Goal: Task Accomplishment & Management: Complete application form

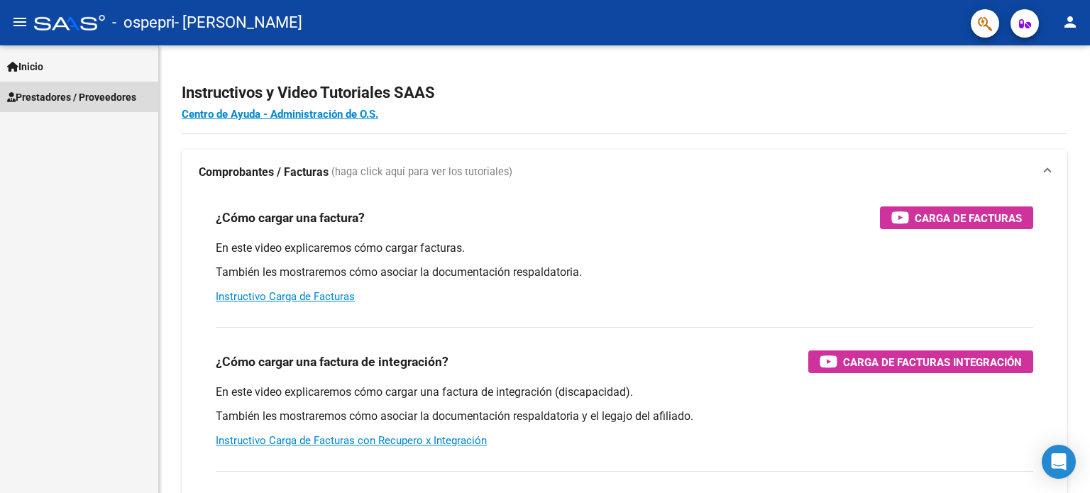
click at [55, 99] on span "Prestadores / Proveedores" at bounding box center [71, 97] width 129 height 16
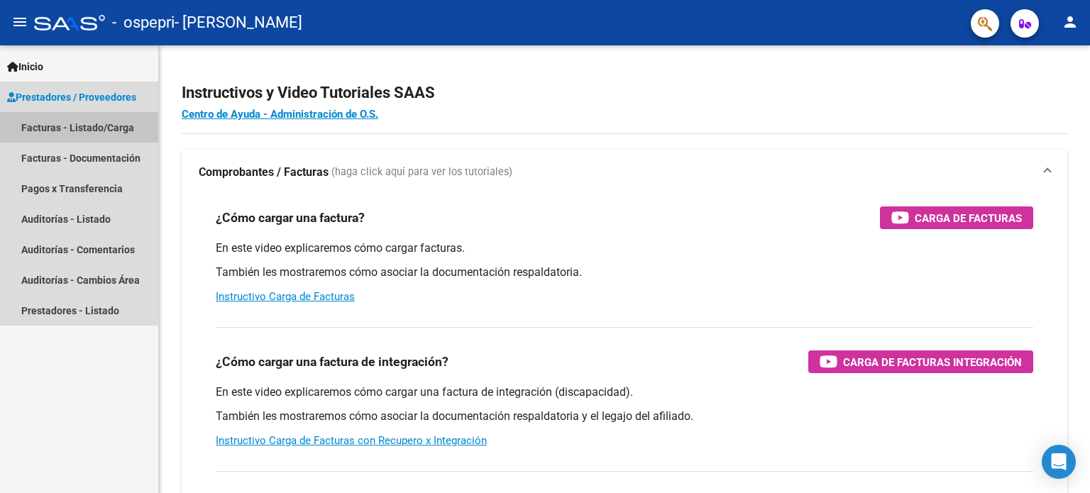
click at [62, 126] on link "Facturas - Listado/Carga" at bounding box center [79, 127] width 158 height 31
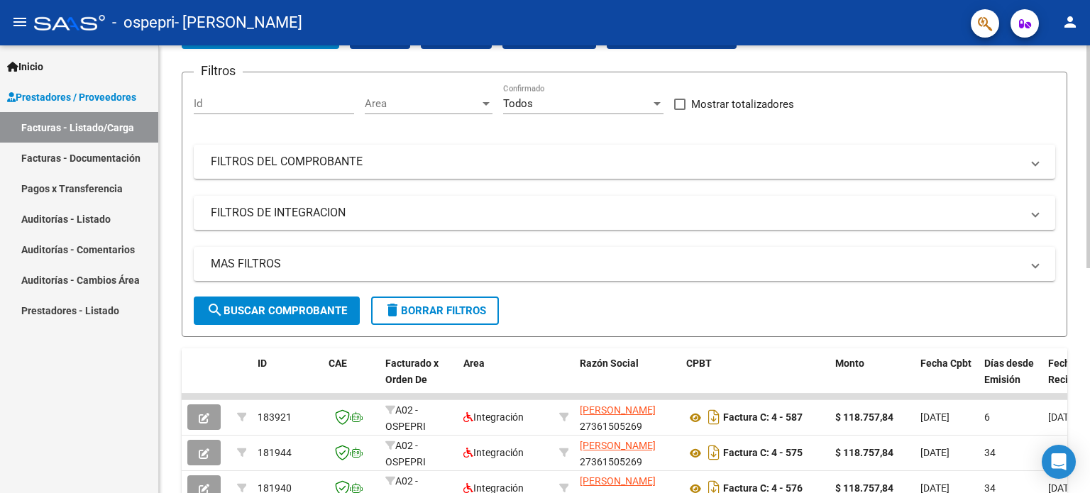
scroll to position [8, 0]
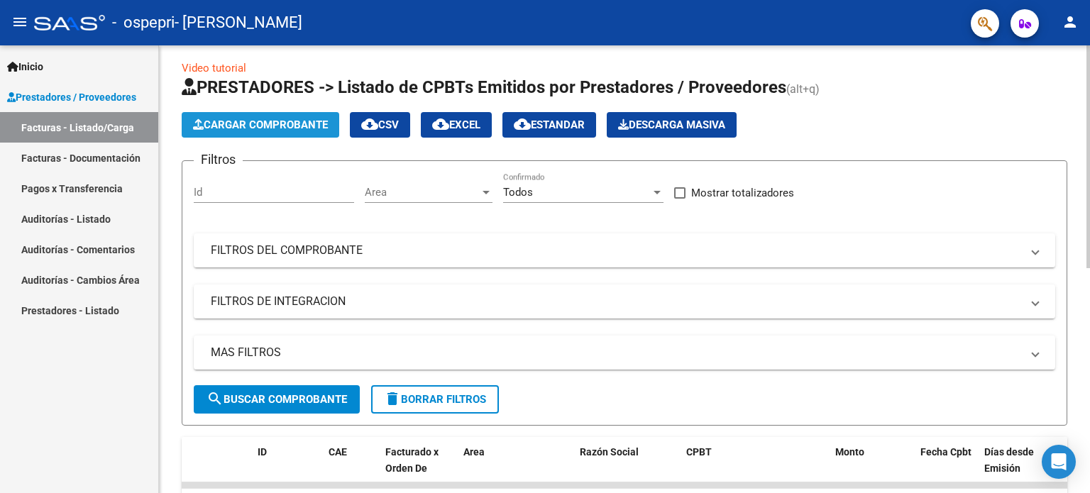
click at [258, 123] on span "Cargar Comprobante" at bounding box center [260, 124] width 135 height 13
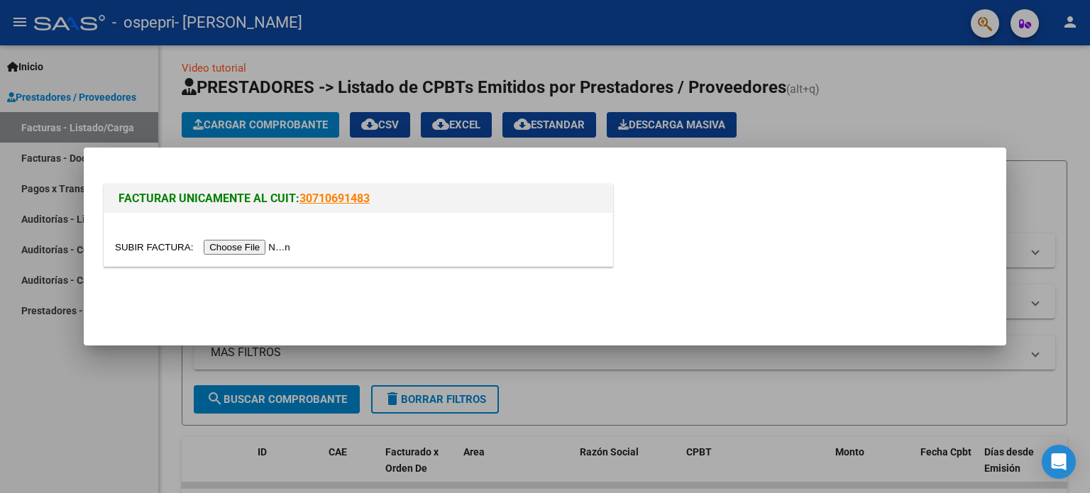
click at [258, 249] on input "file" at bounding box center [205, 247] width 180 height 15
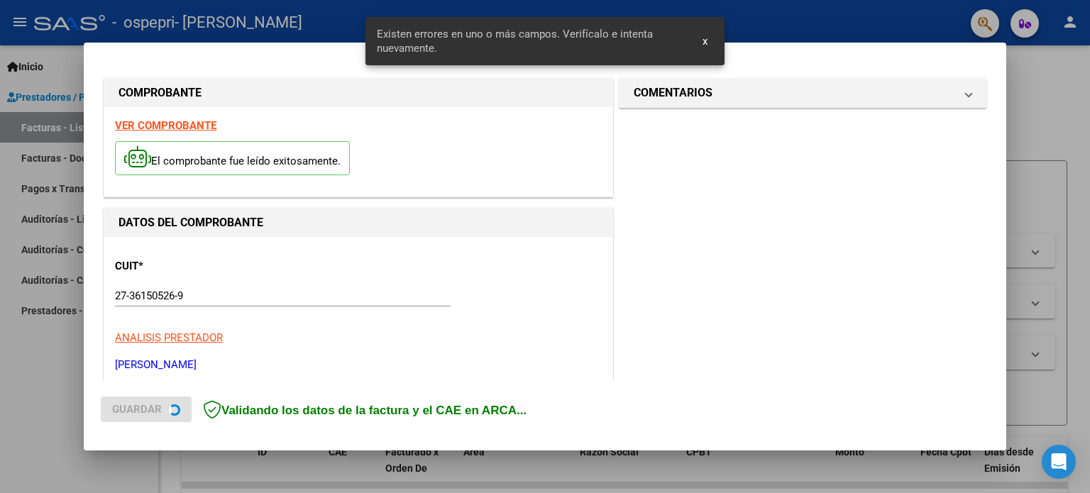
scroll to position [306, 0]
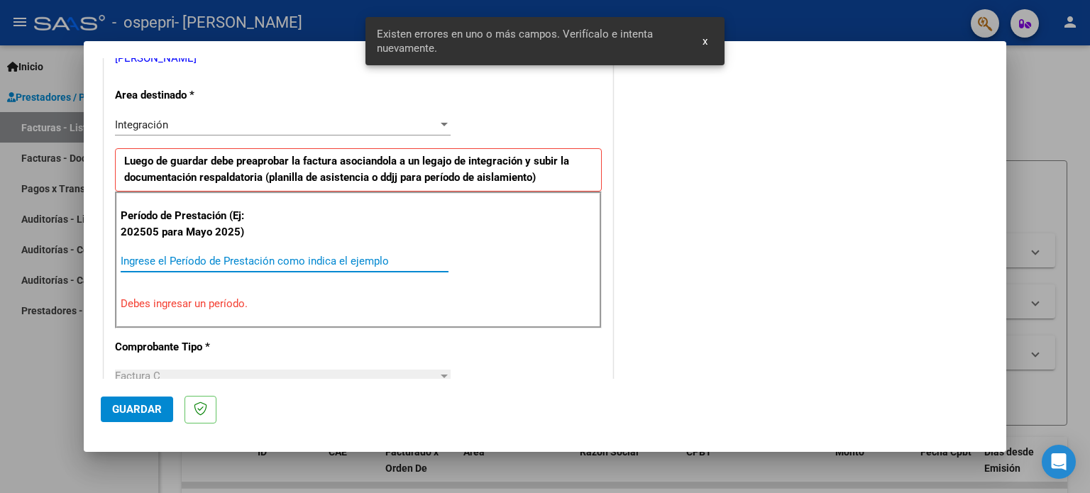
click at [363, 263] on input "Ingrese el Período de Prestación como indica el ejemplo" at bounding box center [285, 261] width 328 height 13
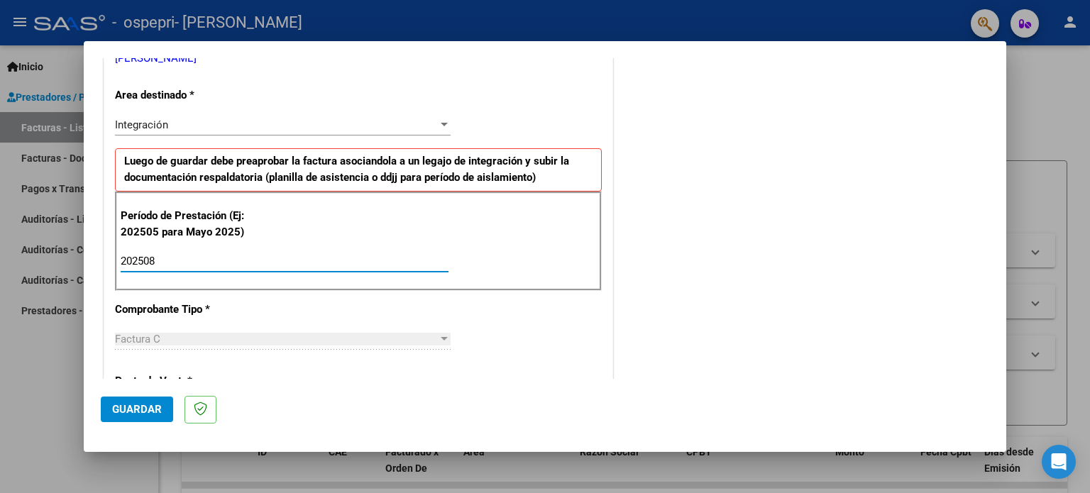
type input "202508"
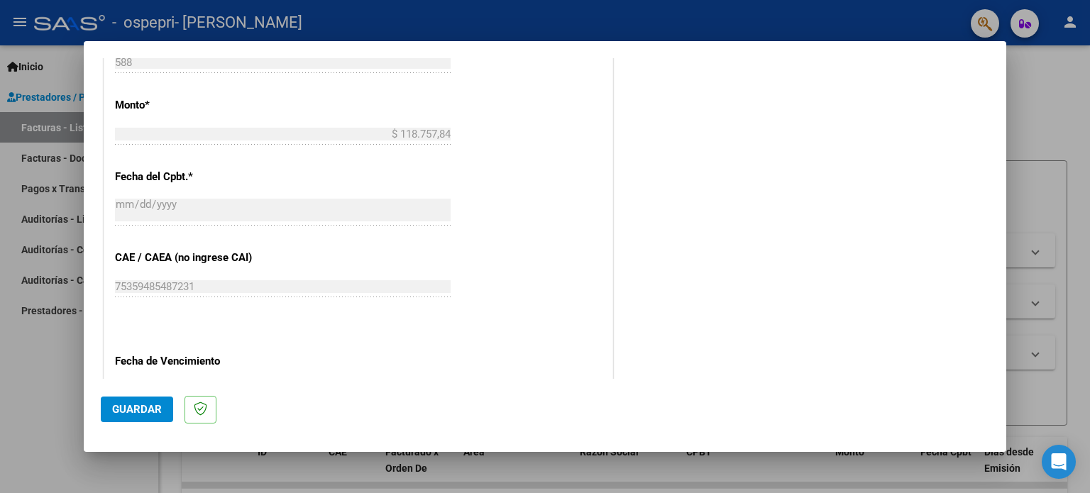
scroll to position [926, 0]
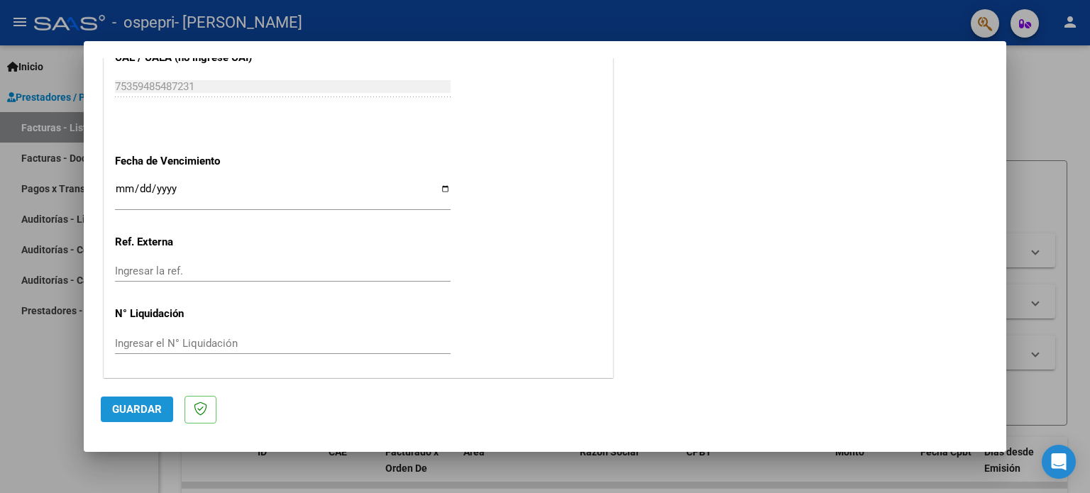
click at [123, 404] on span "Guardar" at bounding box center [137, 409] width 50 height 13
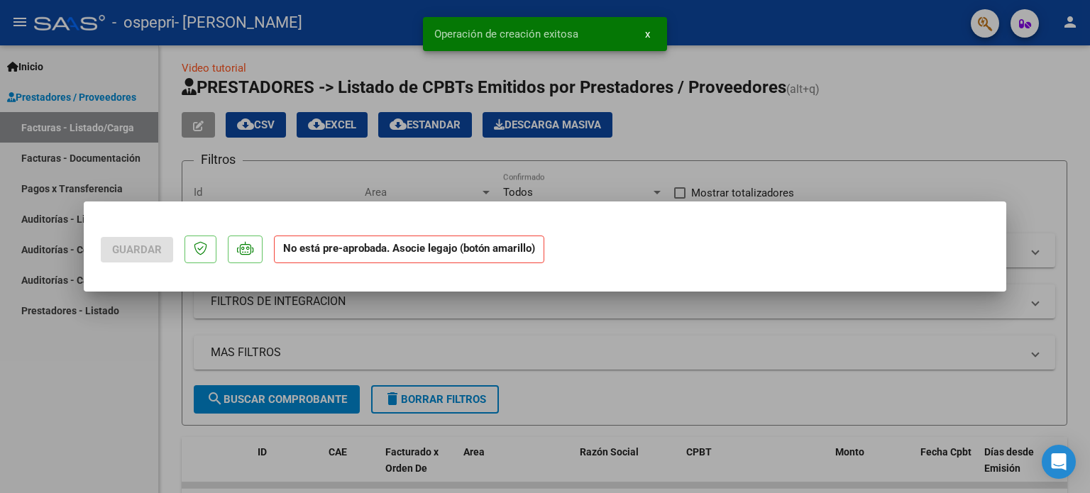
scroll to position [0, 0]
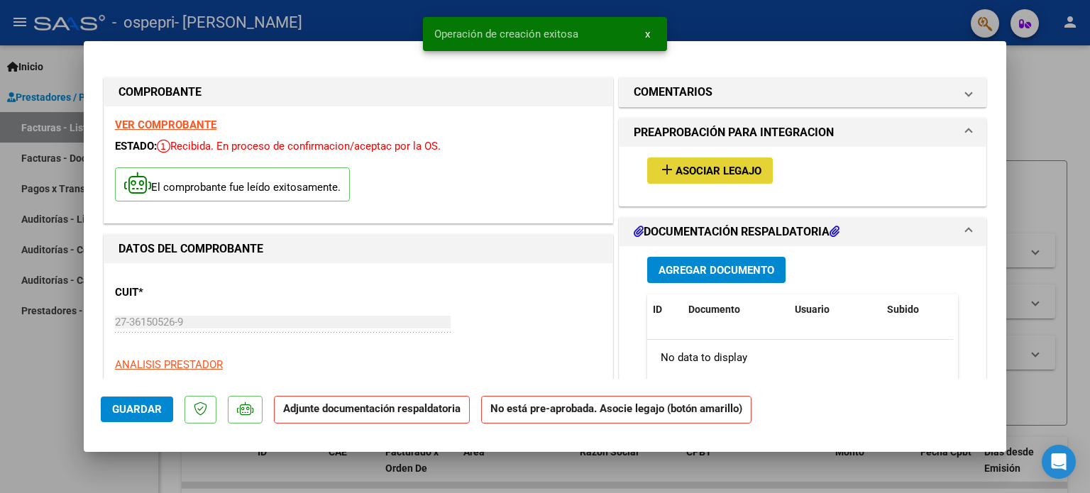
click at [682, 162] on button "add Asociar Legajo" at bounding box center [710, 171] width 126 height 26
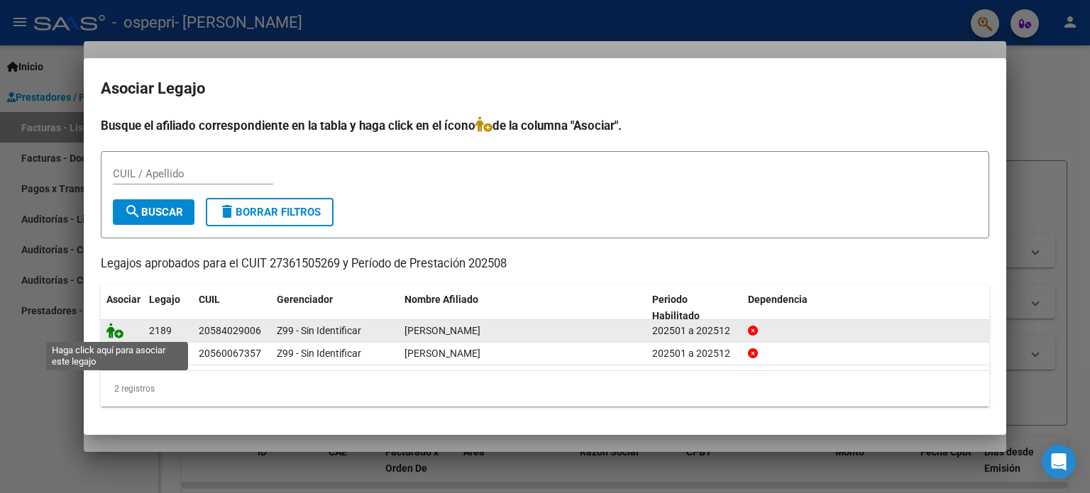
click at [114, 332] on icon at bounding box center [114, 331] width 17 height 16
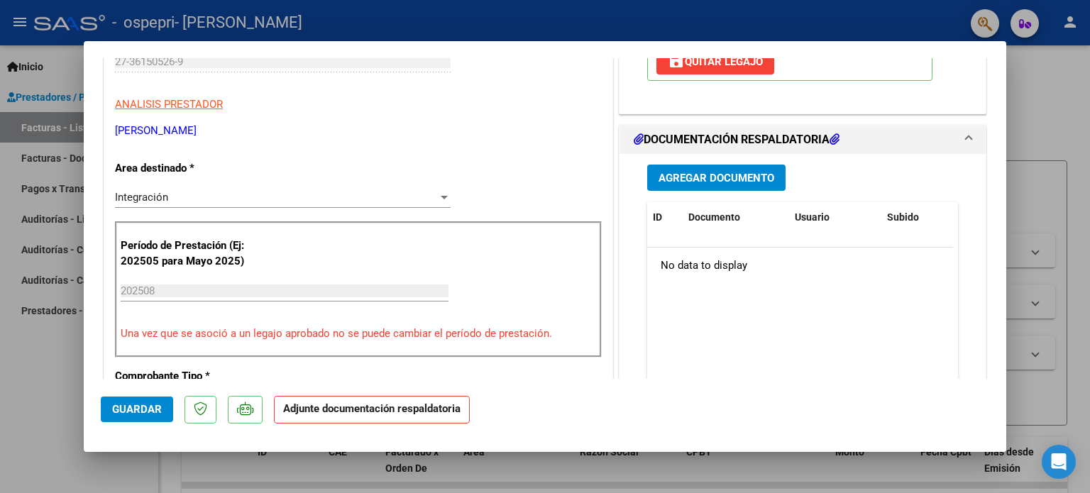
scroll to position [261, 0]
click at [737, 185] on button "Agregar Documento" at bounding box center [716, 177] width 138 height 26
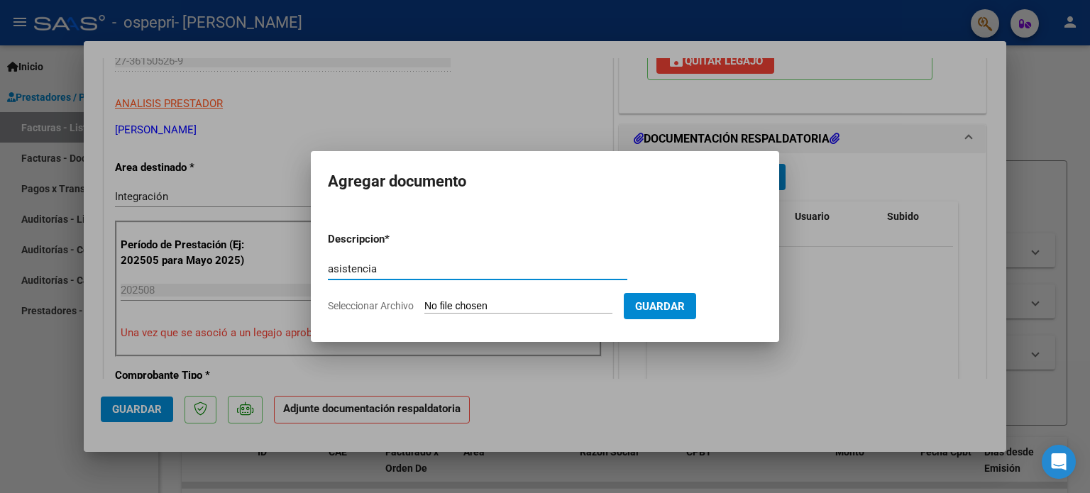
type input "asistencia"
click at [519, 307] on input "Seleccionar Archivo" at bounding box center [518, 306] width 188 height 13
type input "C:\fakepath\agosto 25 valen.pdf"
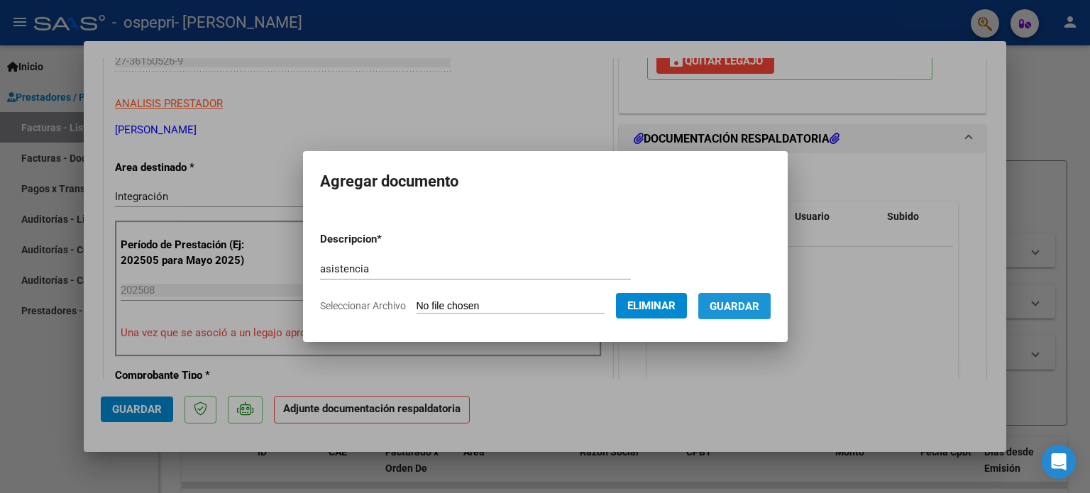
click at [749, 311] on span "Guardar" at bounding box center [735, 306] width 50 height 13
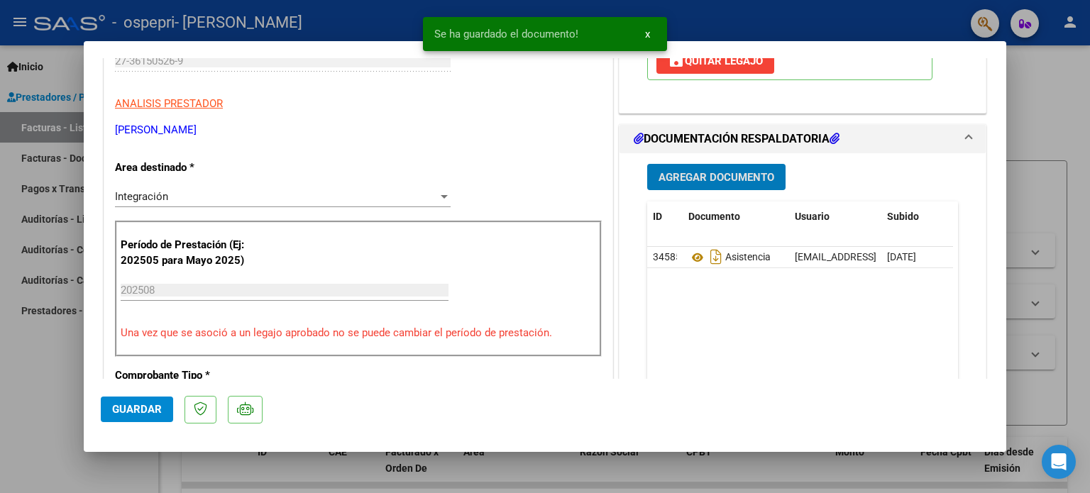
click at [734, 177] on span "Agregar Documento" at bounding box center [716, 177] width 116 height 13
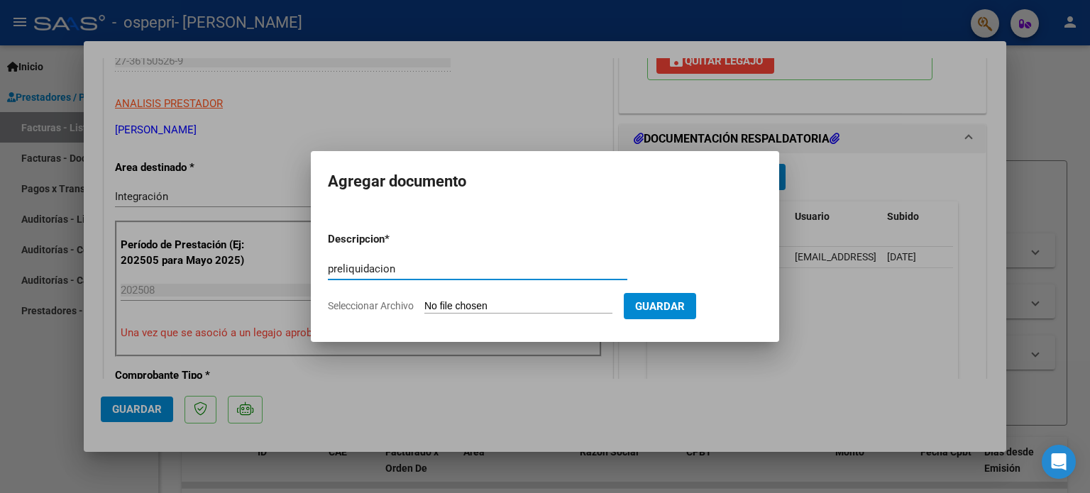
type input "preliquidacion"
click at [465, 309] on input "Seleccionar Archivo" at bounding box center [518, 306] width 188 height 13
type input "C:\fakepath\preliq [PERSON_NAME].pdf"
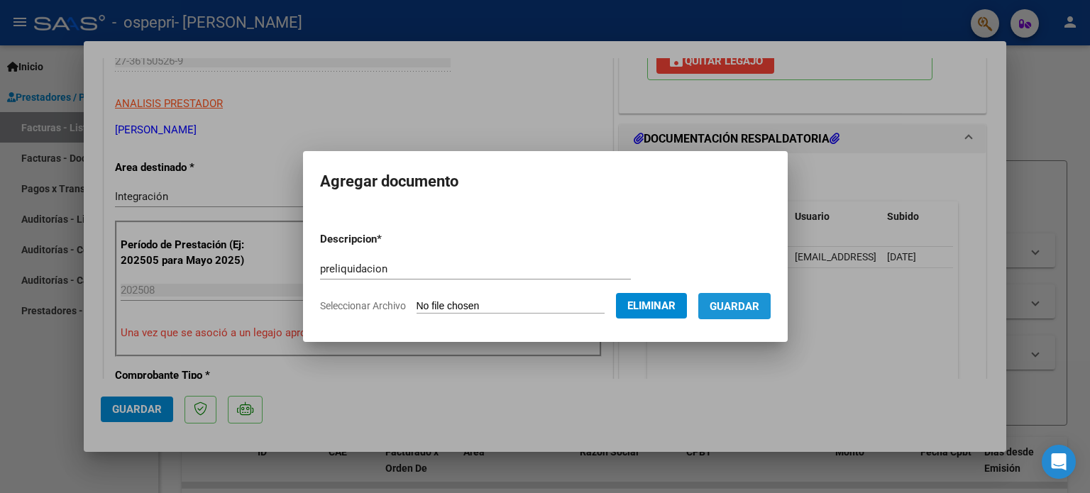
click at [736, 300] on span "Guardar" at bounding box center [735, 306] width 50 height 13
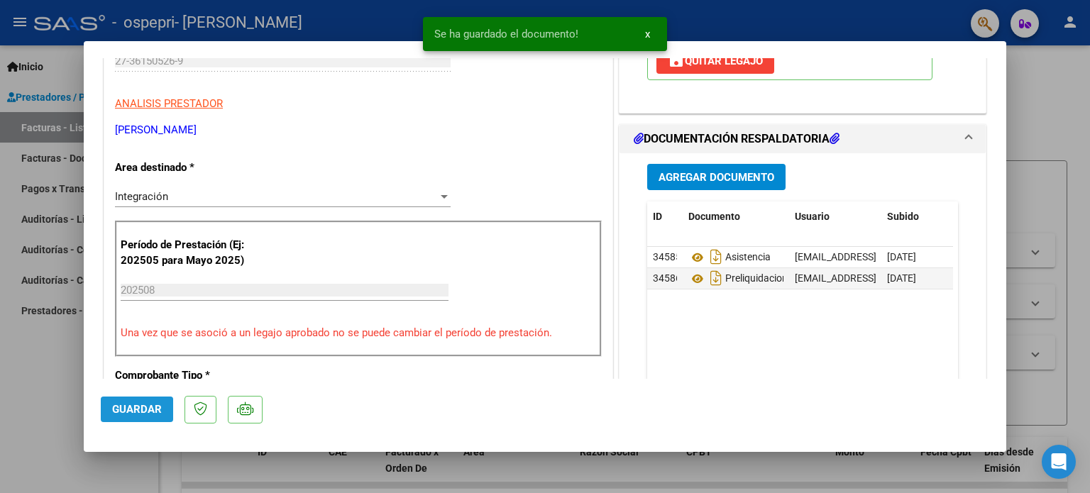
click at [129, 407] on span "Guardar" at bounding box center [137, 409] width 50 height 13
click at [1048, 126] on div at bounding box center [545, 246] width 1090 height 493
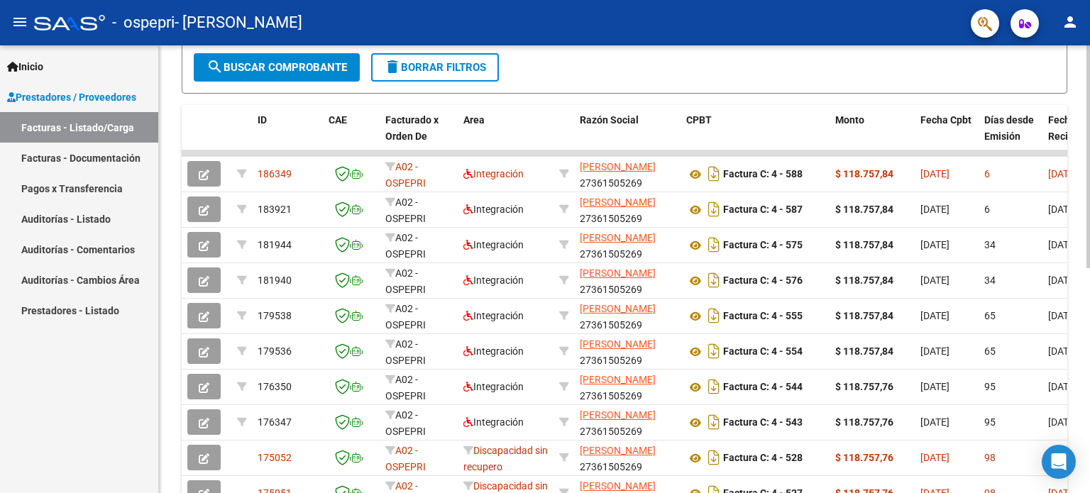
scroll to position [341, 0]
